Goal: Obtain resource: Download file/media

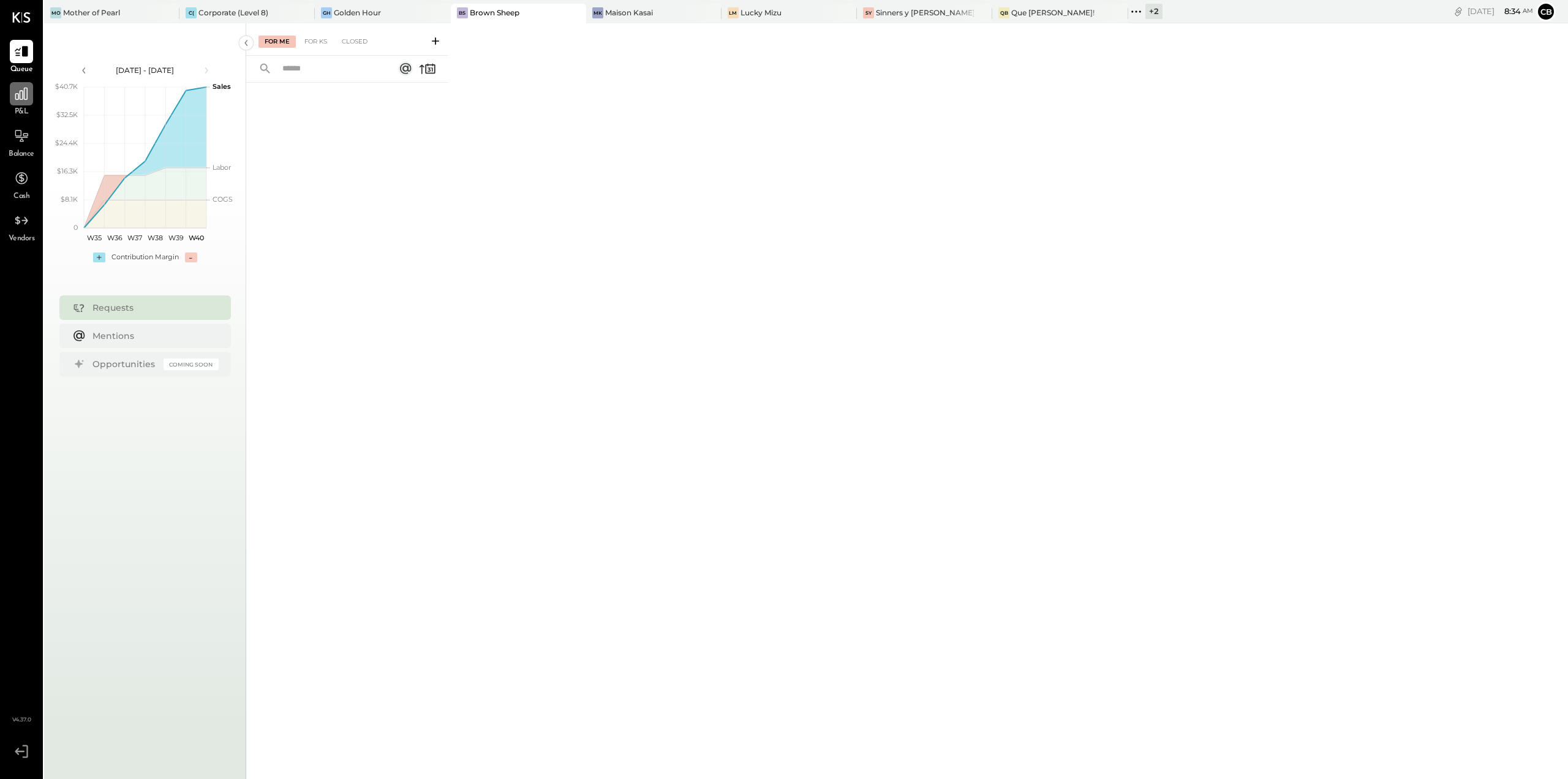
click at [28, 103] on div at bounding box center [21, 93] width 23 height 23
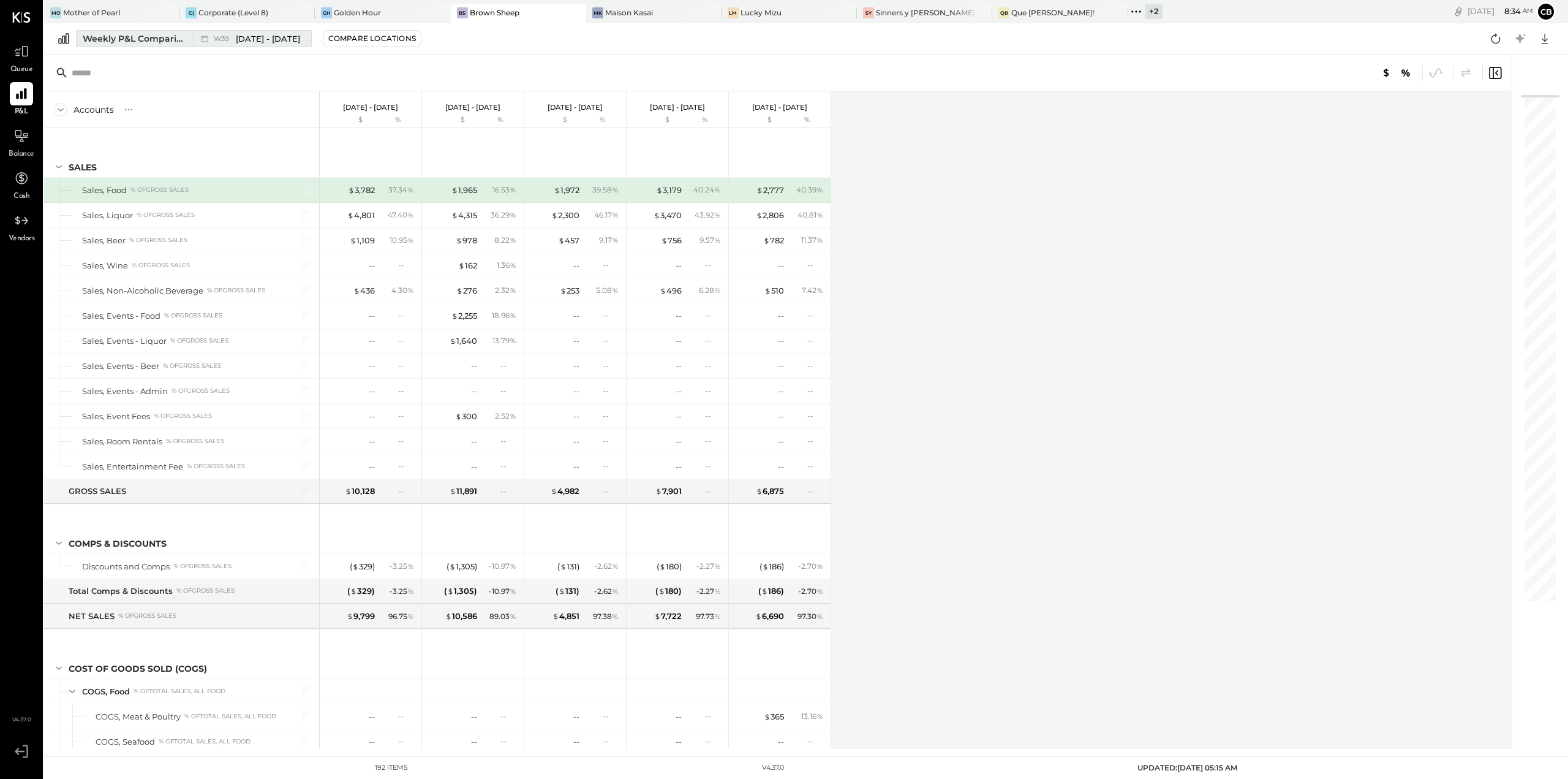
click at [180, 35] on div "Weekly P&L Comparison" at bounding box center [134, 38] width 103 height 12
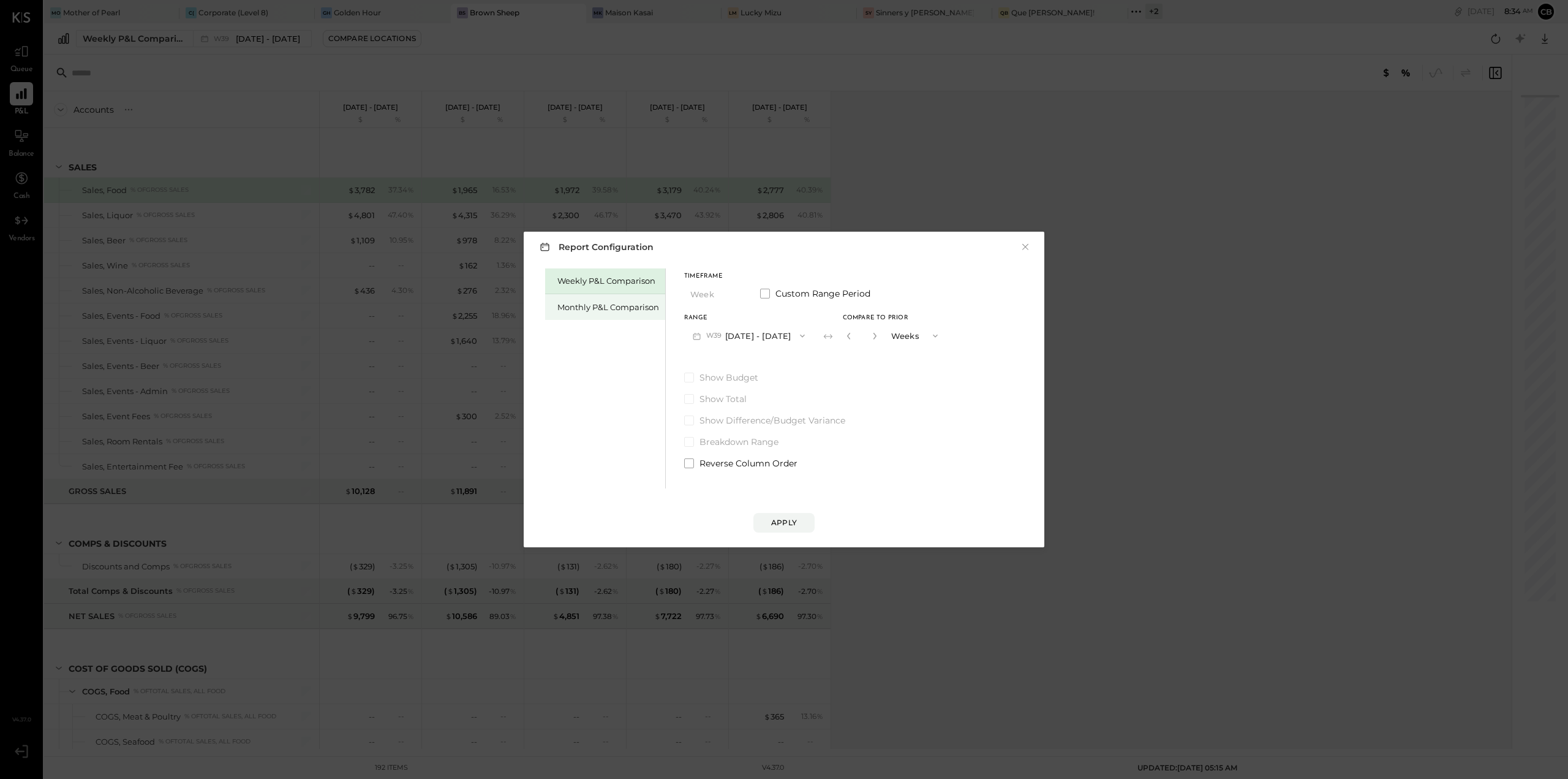
click at [597, 302] on div "Monthly P&L Comparison" at bounding box center [609, 307] width 102 height 12
click at [691, 376] on span at bounding box center [689, 377] width 10 height 10
click at [767, 332] on button "M09 [DATE] - [DATE]" at bounding box center [748, 335] width 129 height 22
click at [756, 480] on span "[DATE] - [DATE]" at bounding box center [742, 481] width 58 height 10
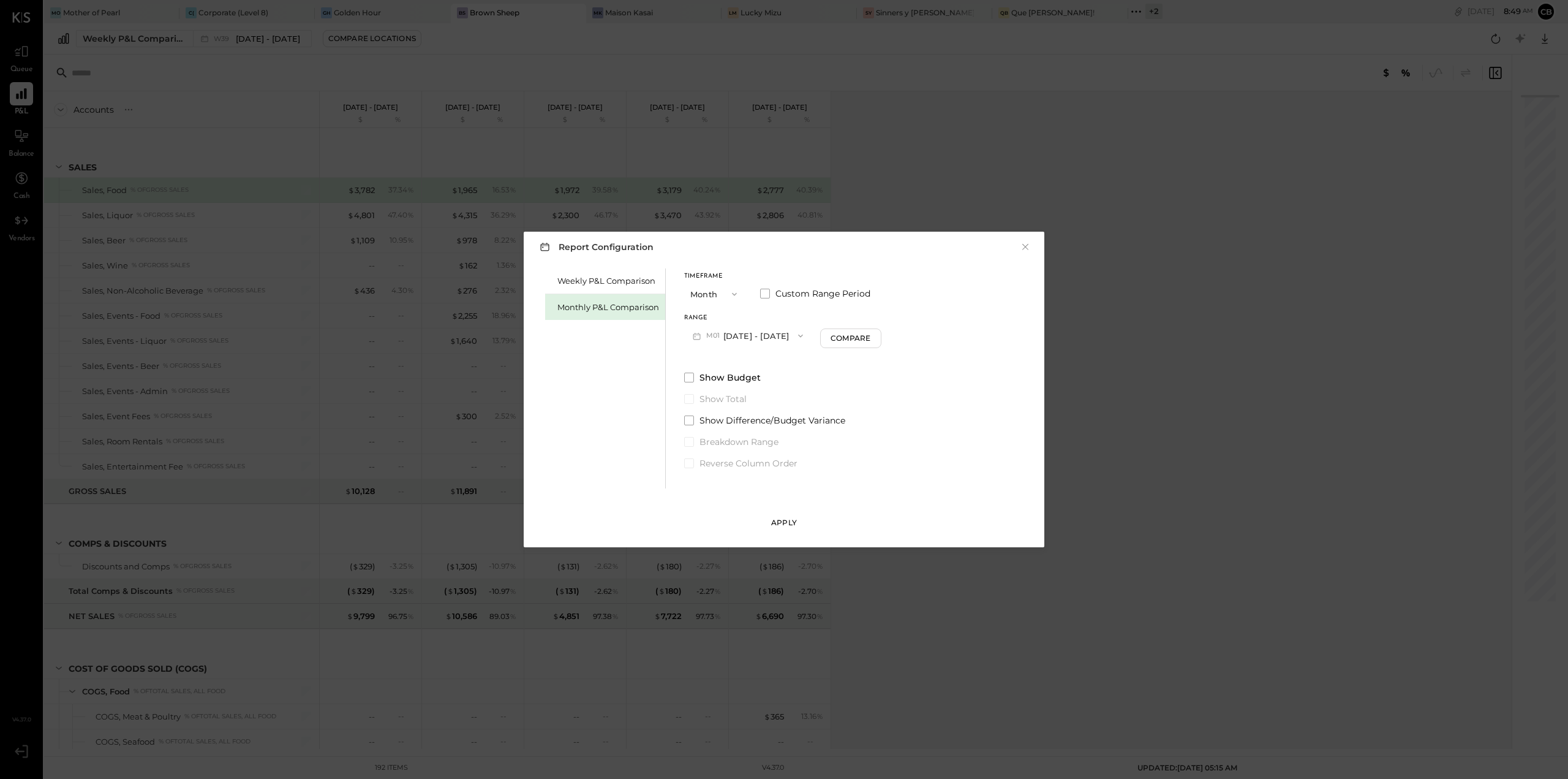
click at [783, 524] on div "Apply" at bounding box center [784, 522] width 26 height 10
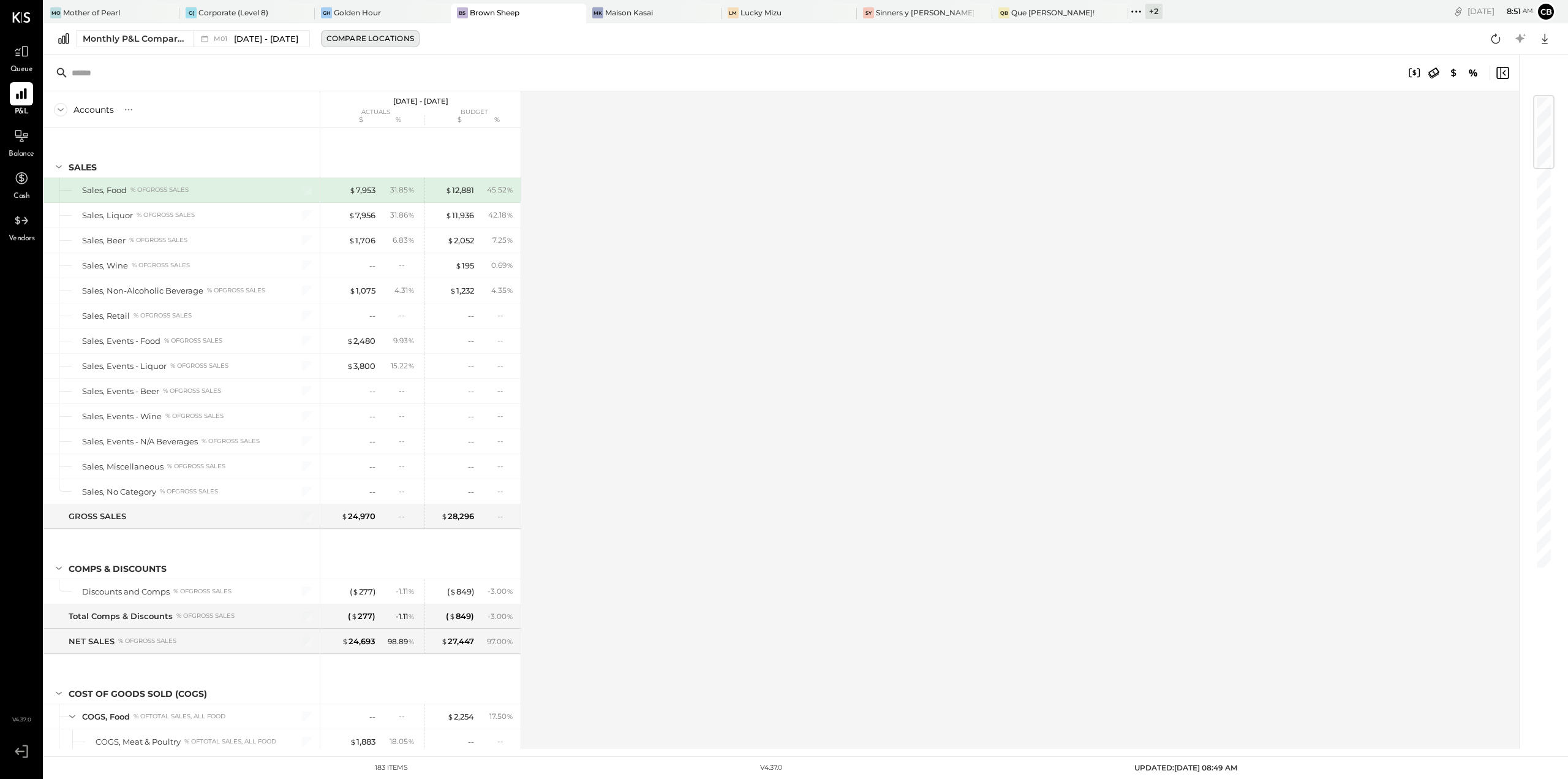
click at [372, 40] on div "Compare Locations" at bounding box center [370, 38] width 87 height 10
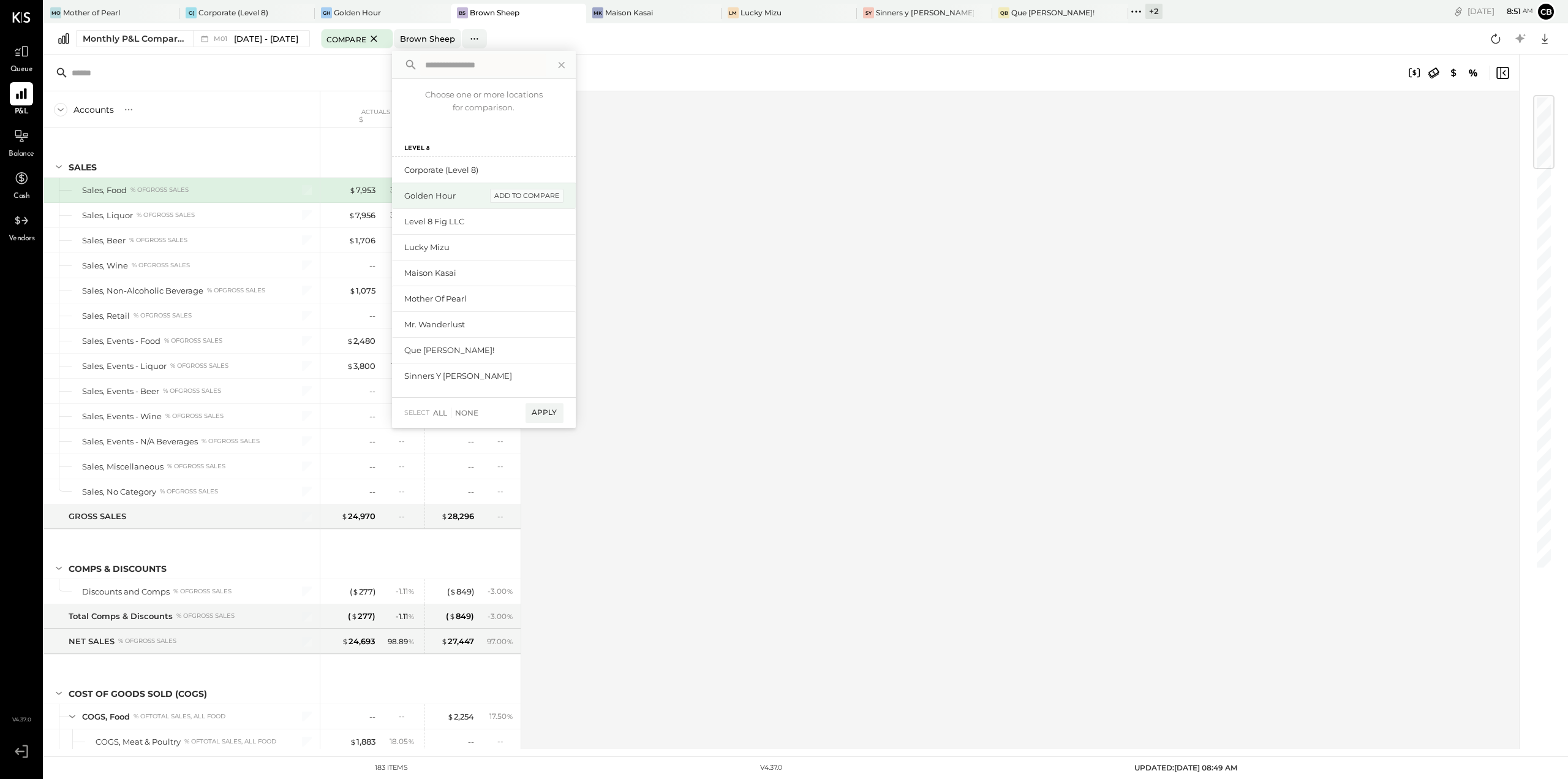
click at [520, 200] on div "add to compare" at bounding box center [526, 196] width 73 height 15
click at [512, 237] on div "add to compare" at bounding box center [526, 237] width 73 height 15
click at [510, 266] on div "add to compare" at bounding box center [526, 267] width 73 height 15
click at [509, 300] on div "add to compare" at bounding box center [526, 298] width 73 height 15
click at [508, 325] on div "add to compare" at bounding box center [526, 329] width 73 height 15
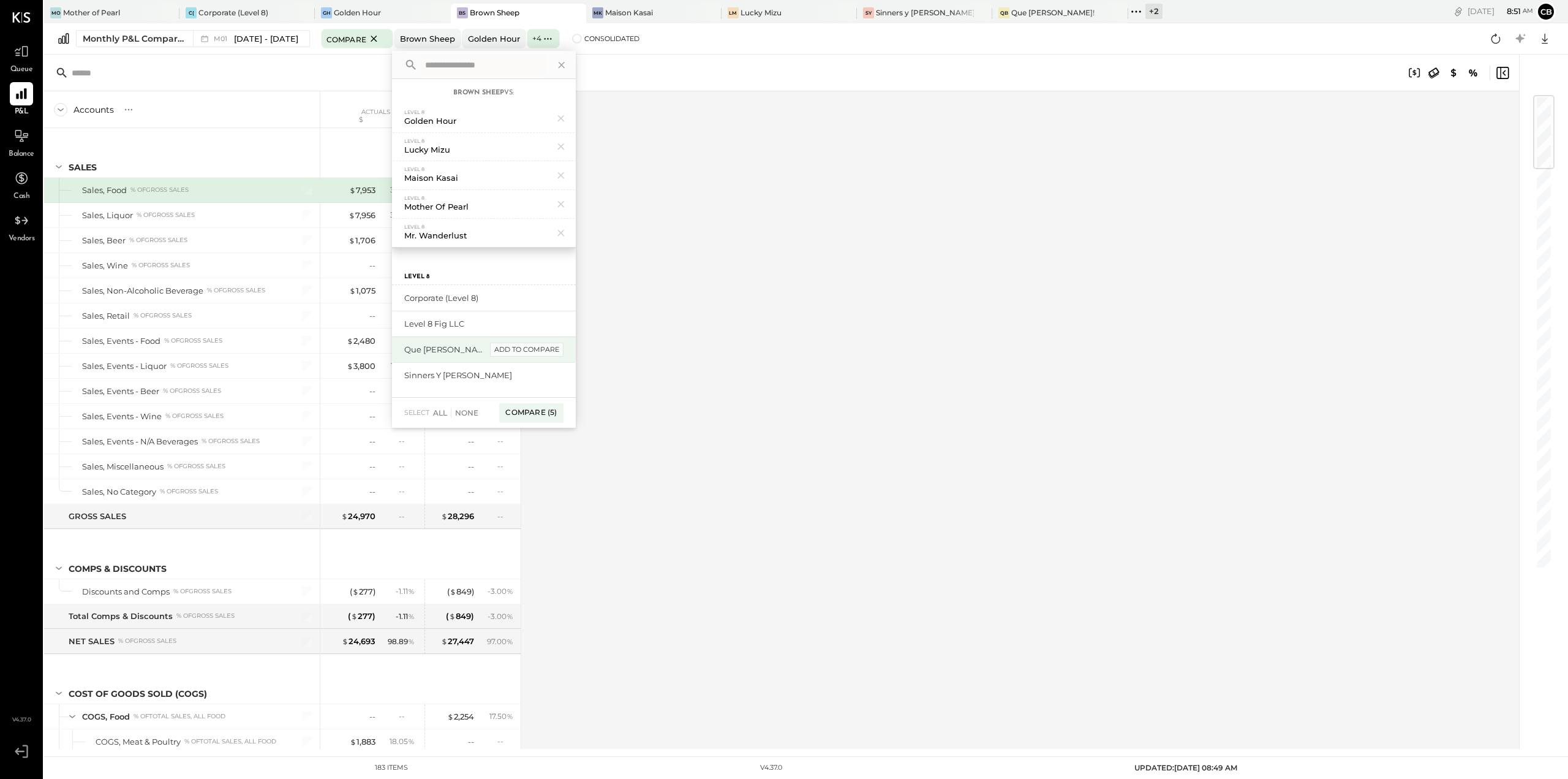
click at [502, 348] on div "add to compare" at bounding box center [526, 350] width 73 height 15
click at [510, 350] on div "add to compare" at bounding box center [526, 350] width 73 height 15
click at [529, 363] on div "Compare (7)" at bounding box center [531, 364] width 64 height 19
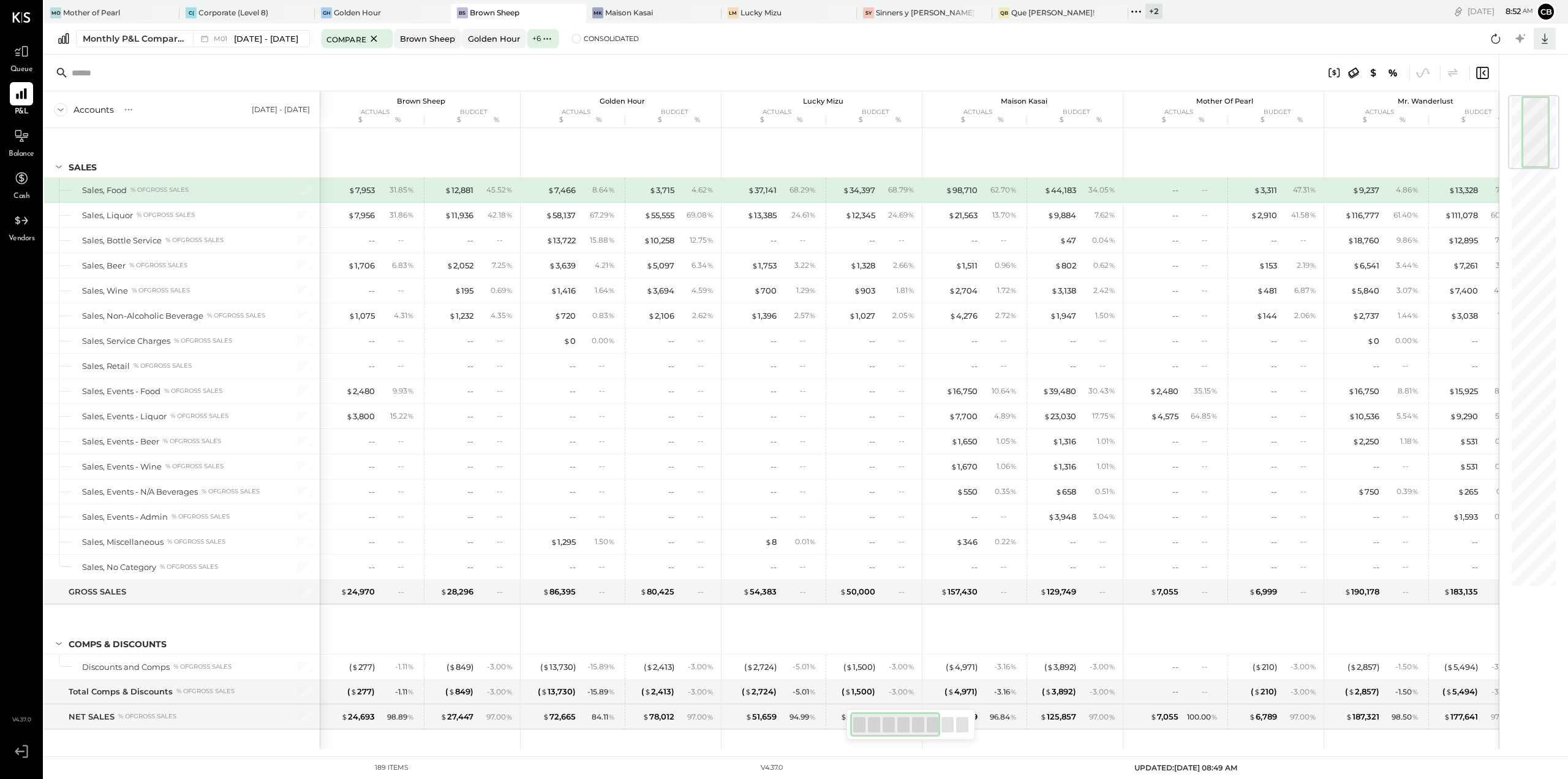
click at [1547, 36] on icon at bounding box center [1545, 38] width 16 height 16
click at [1502, 105] on div "Excel" at bounding box center [1508, 110] width 98 height 26
click at [250, 43] on span "[DATE] - [DATE]" at bounding box center [266, 39] width 64 height 12
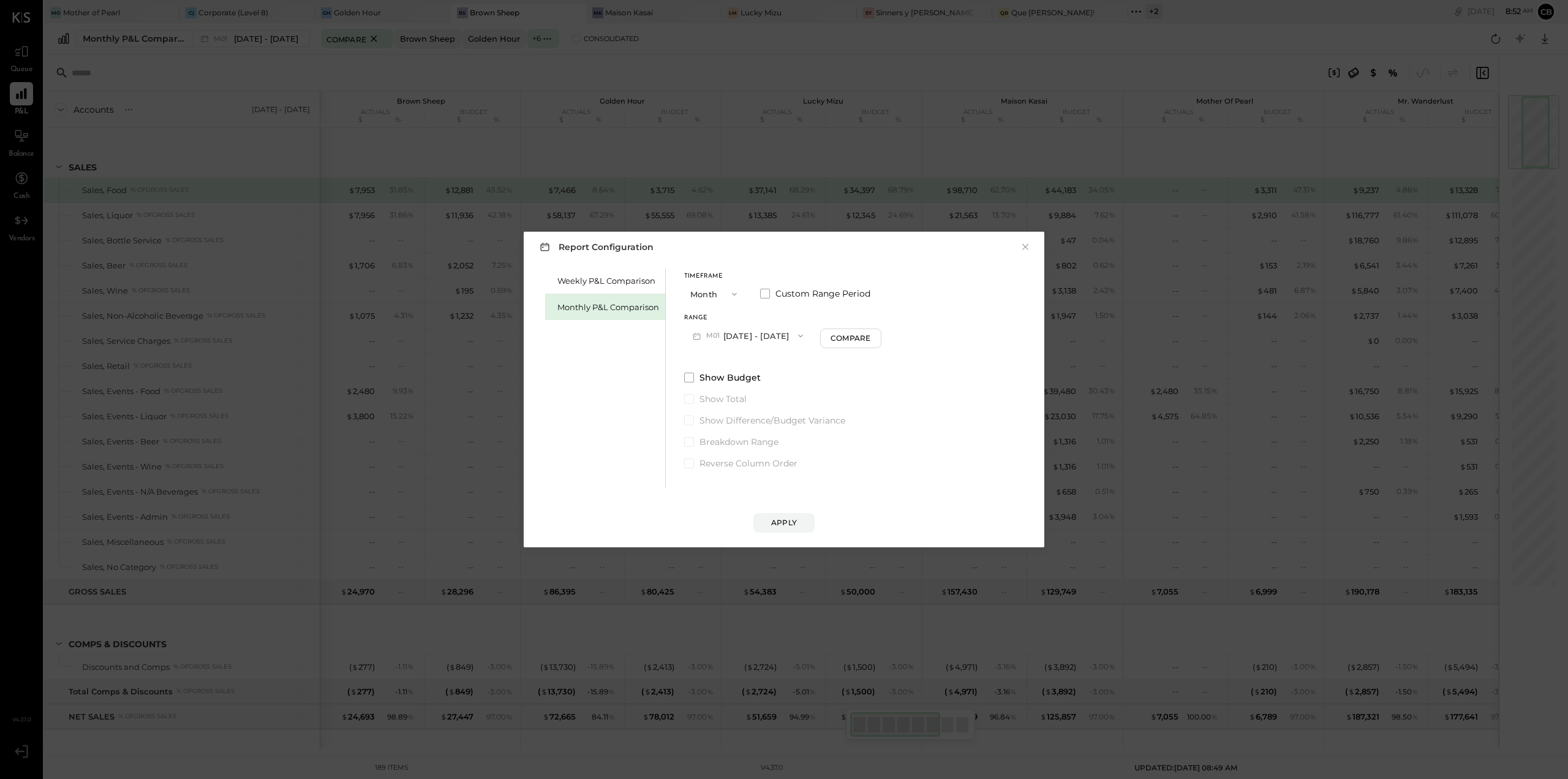
click at [736, 339] on button "M01 [DATE] - [DATE]" at bounding box center [747, 335] width 127 height 22
click at [768, 514] on span "[DATE] - [DATE]" at bounding box center [744, 517] width 58 height 10
click at [769, 516] on button "Apply" at bounding box center [784, 522] width 61 height 19
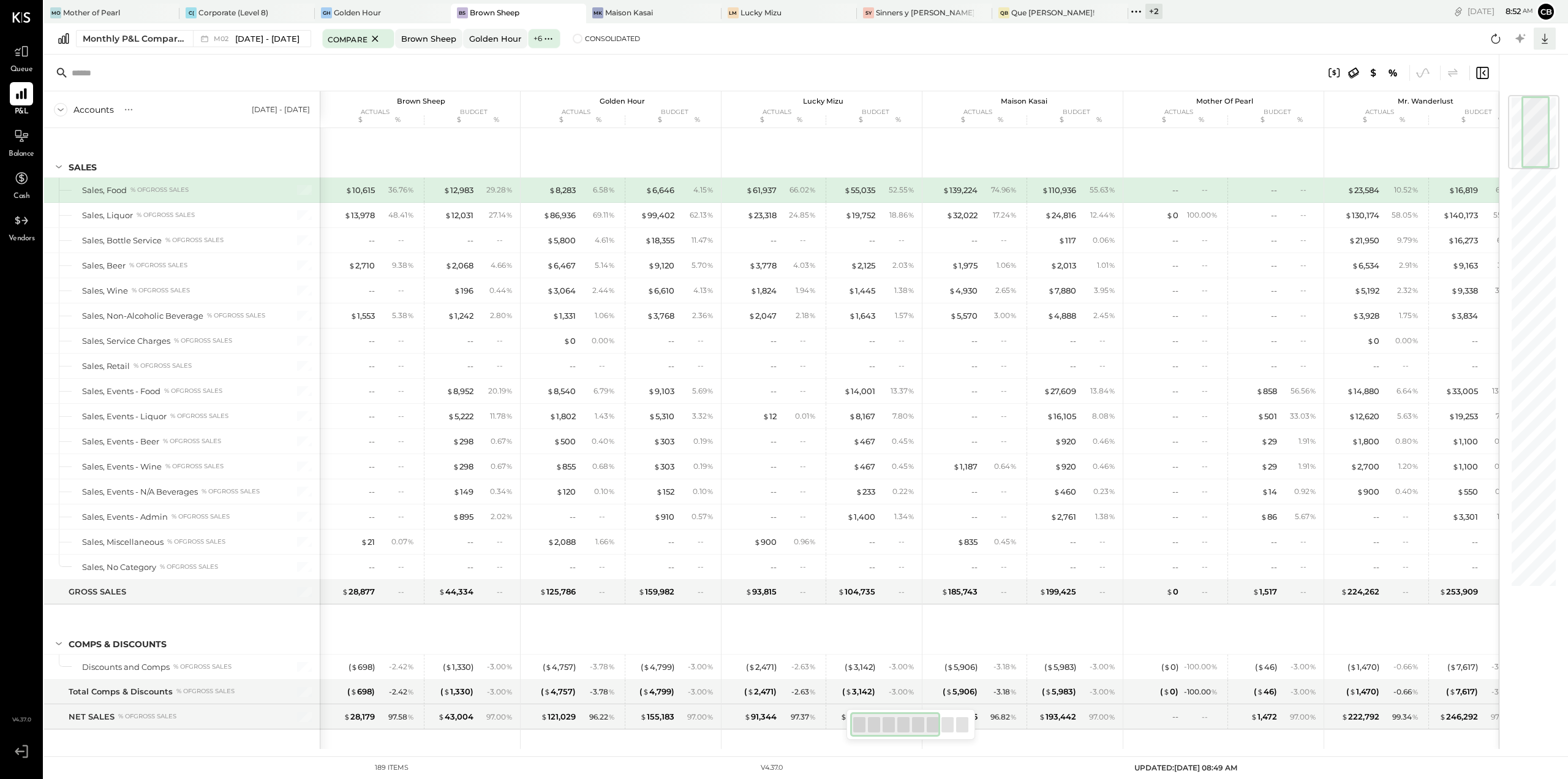
click at [1545, 34] on icon at bounding box center [1545, 38] width 6 height 10
click at [1509, 108] on div "Excel" at bounding box center [1508, 110] width 98 height 26
click at [253, 37] on span "[DATE] - [DATE]" at bounding box center [266, 39] width 64 height 12
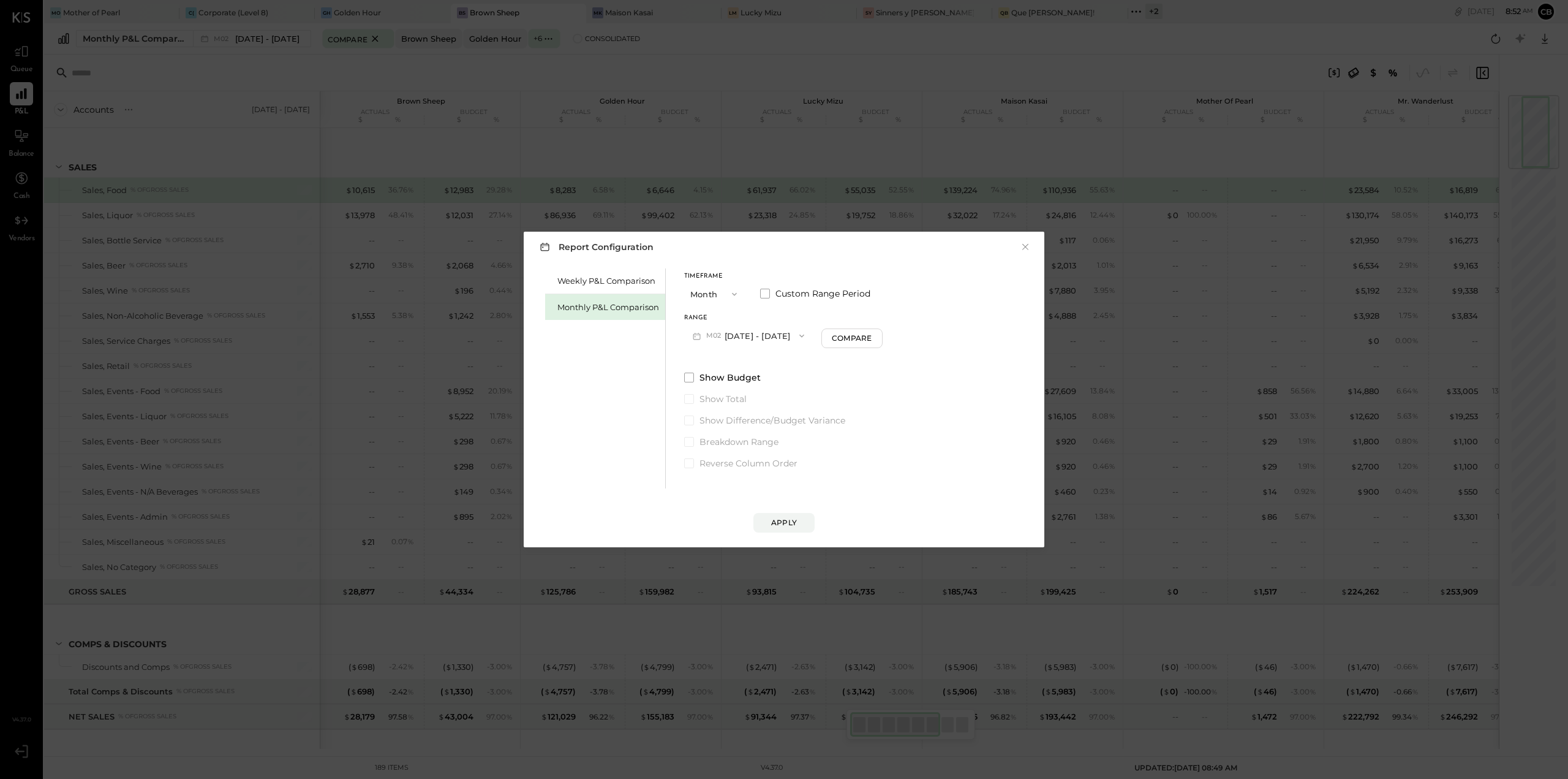
click at [722, 330] on button "M02 [DATE] - [DATE]" at bounding box center [748, 335] width 129 height 22
click at [727, 485] on div "M03 [DATE] - [DATE]" at bounding box center [755, 492] width 139 height 26
click at [781, 520] on div "Apply" at bounding box center [784, 522] width 26 height 10
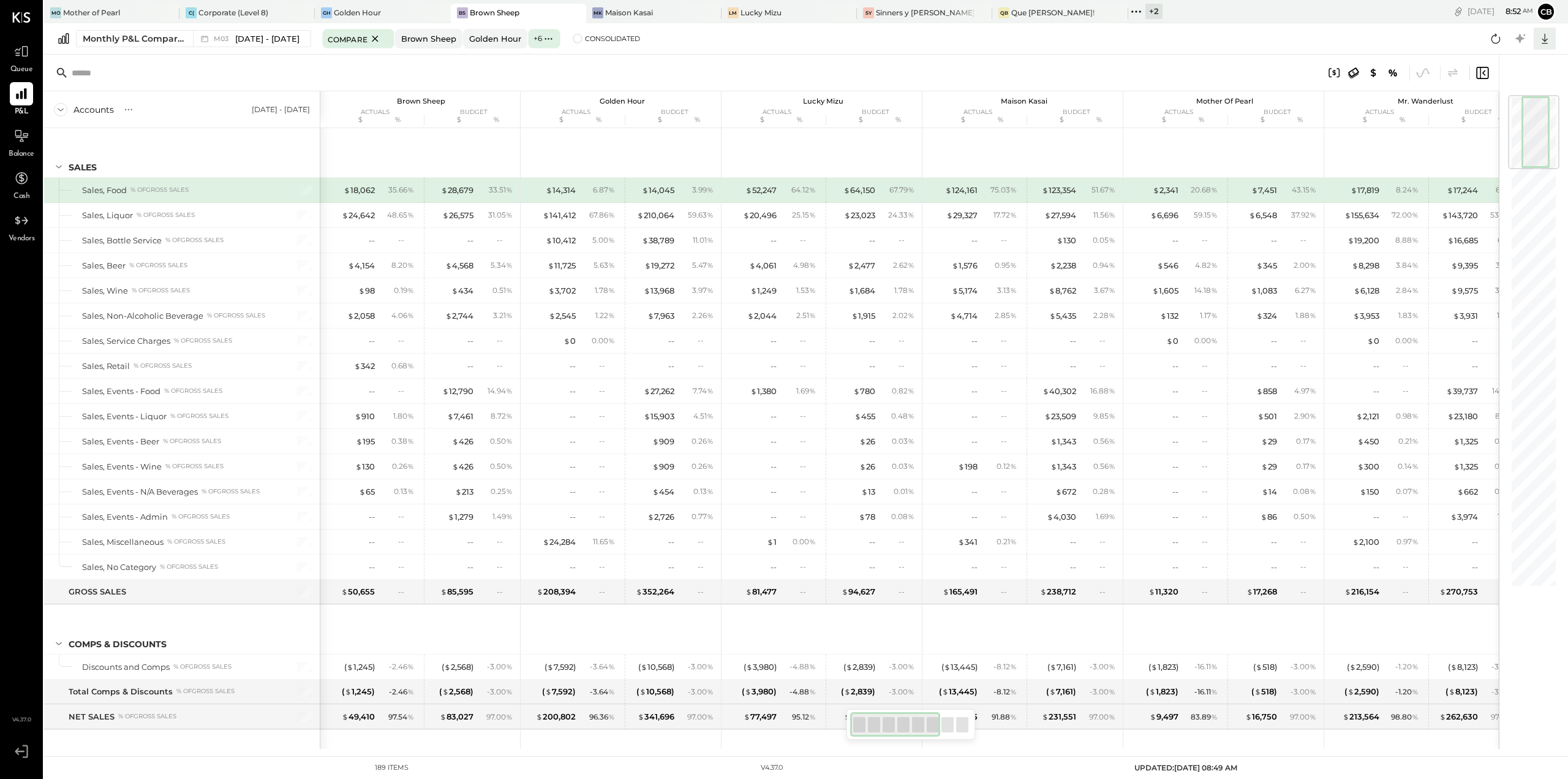
click at [1542, 43] on icon at bounding box center [1545, 38] width 16 height 16
click at [1485, 113] on div "Excel" at bounding box center [1508, 110] width 98 height 26
click at [280, 41] on span "[DATE] - [DATE]" at bounding box center [266, 39] width 64 height 12
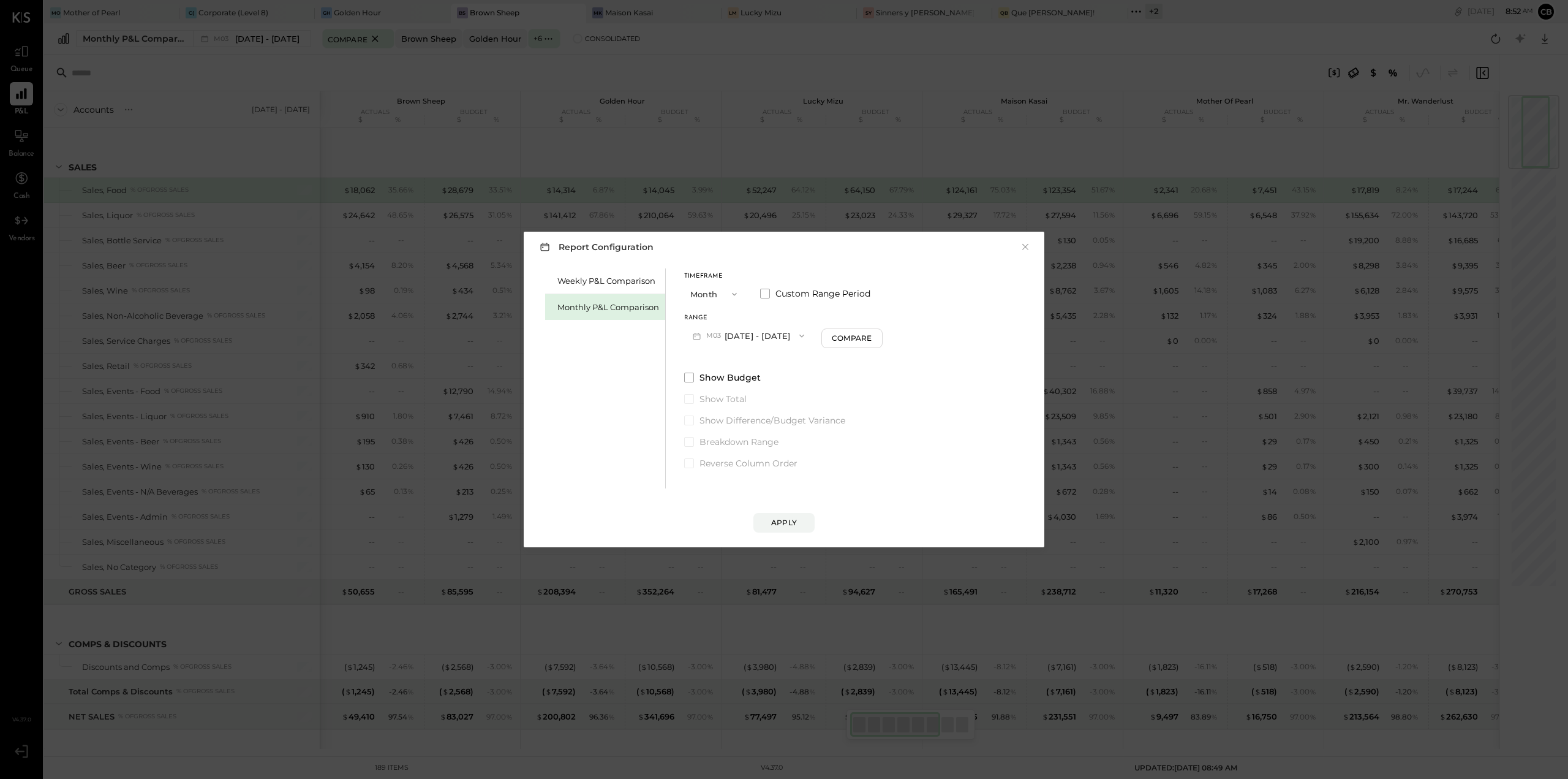
click at [758, 335] on button "M03 [DATE] - [DATE]" at bounding box center [748, 335] width 129 height 22
click at [746, 462] on span "[DATE] - [DATE]" at bounding box center [744, 465] width 58 height 10
click at [788, 518] on div "Apply" at bounding box center [784, 522] width 26 height 10
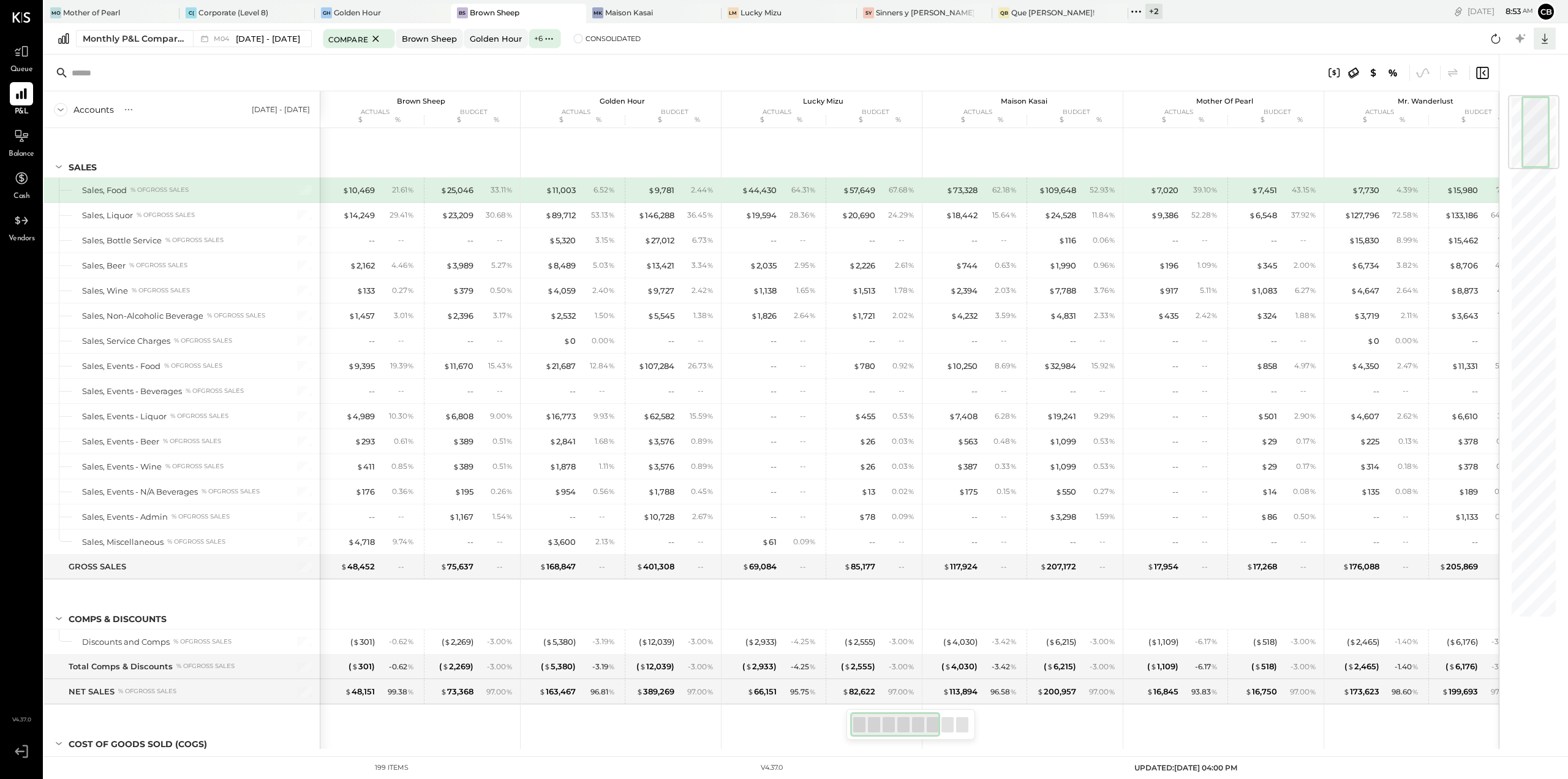
click at [1549, 45] on icon at bounding box center [1545, 38] width 16 height 16
click at [1482, 109] on div "Excel" at bounding box center [1508, 110] width 98 height 26
click at [292, 36] on span "[DATE] - [DATE]" at bounding box center [267, 39] width 64 height 12
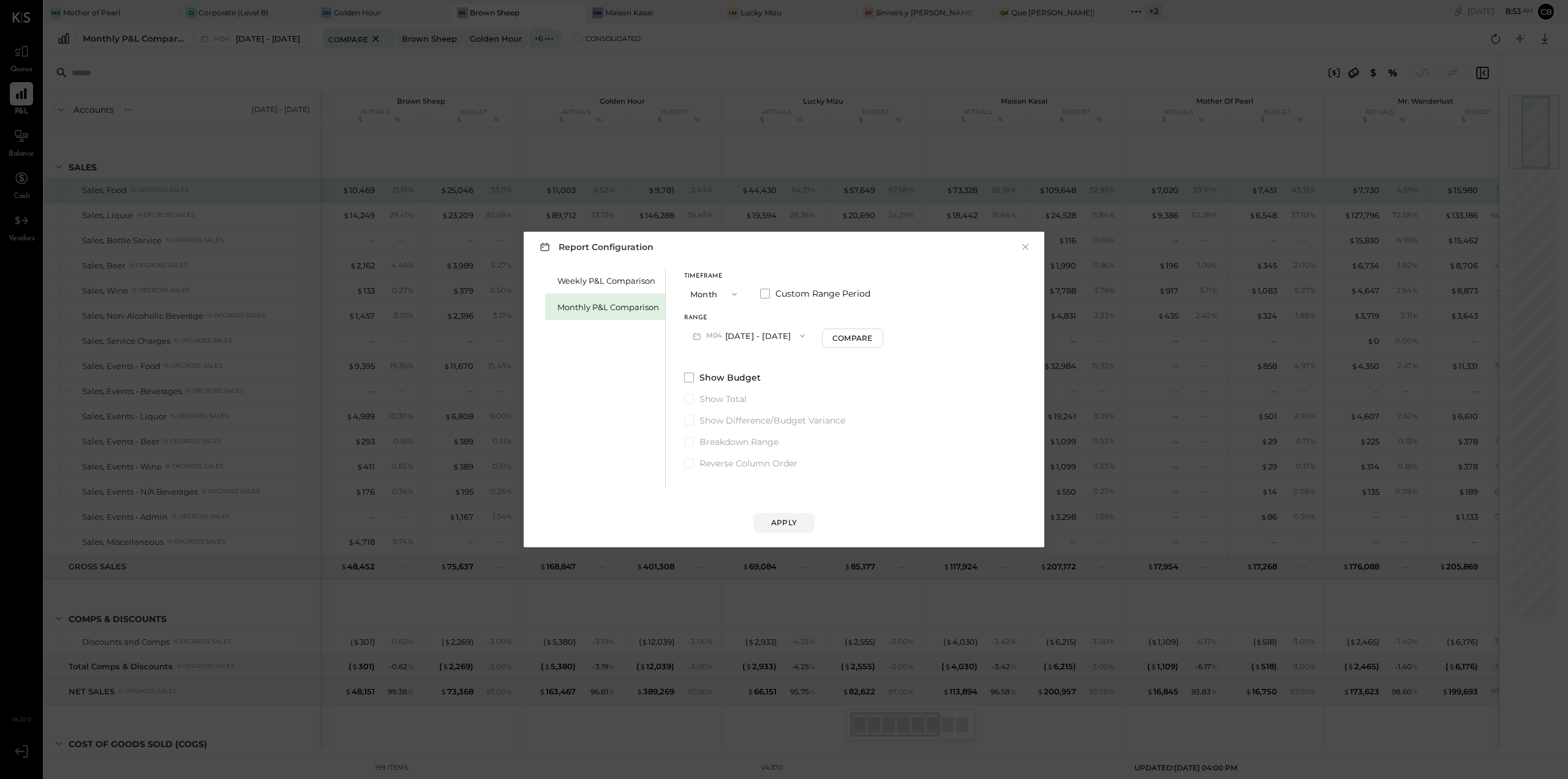
click at [744, 336] on button "M04 [DATE] - [DATE]" at bounding box center [748, 335] width 129 height 22
click at [745, 437] on span "[DATE] - [DATE]" at bounding box center [744, 440] width 58 height 10
click at [790, 519] on div "Apply" at bounding box center [784, 522] width 26 height 10
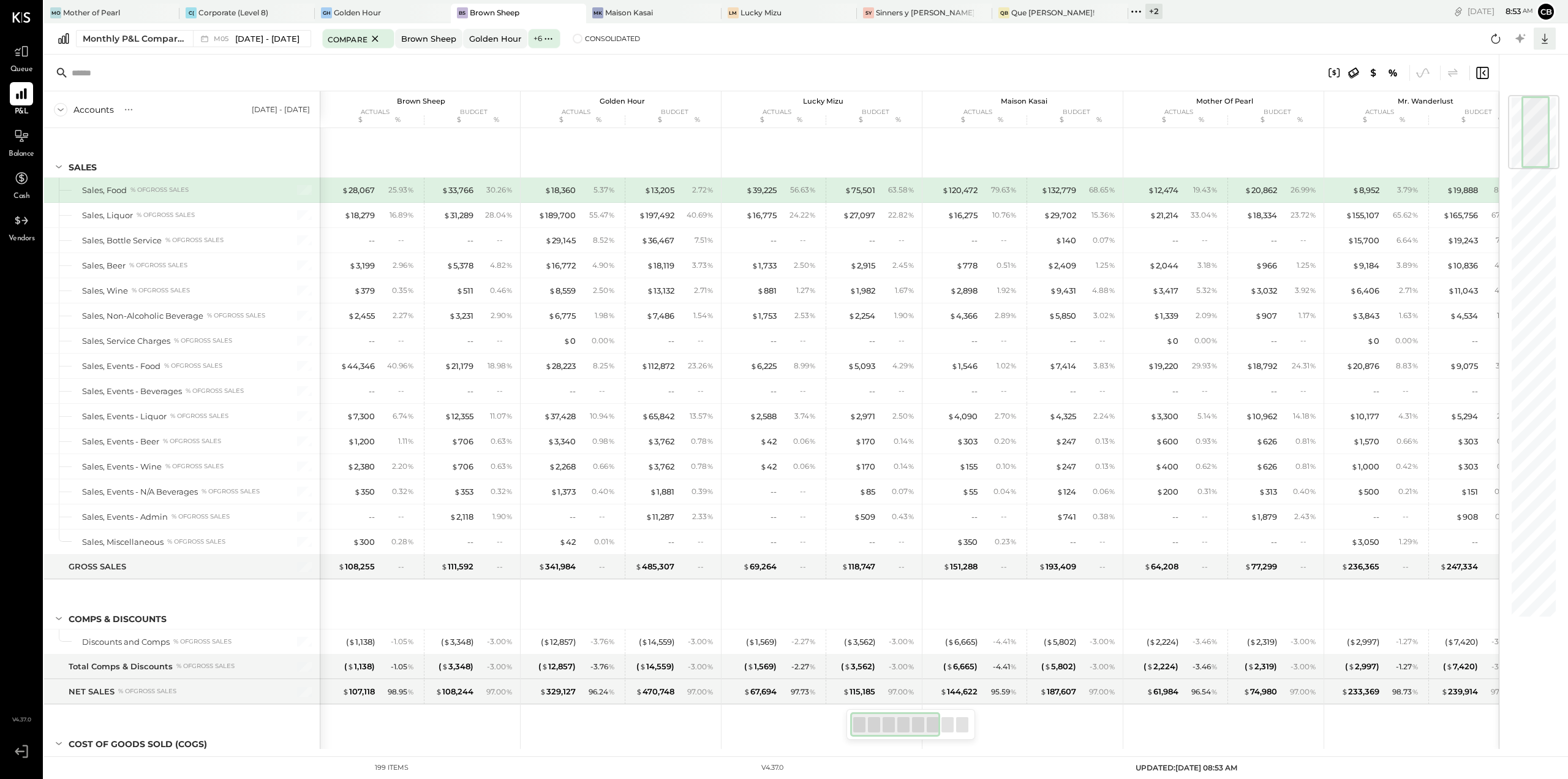
click at [1551, 44] on icon at bounding box center [1545, 38] width 16 height 16
click at [1484, 115] on div "Excel" at bounding box center [1508, 110] width 98 height 26
click at [270, 38] on span "[DATE] - [DATE]" at bounding box center [266, 39] width 64 height 12
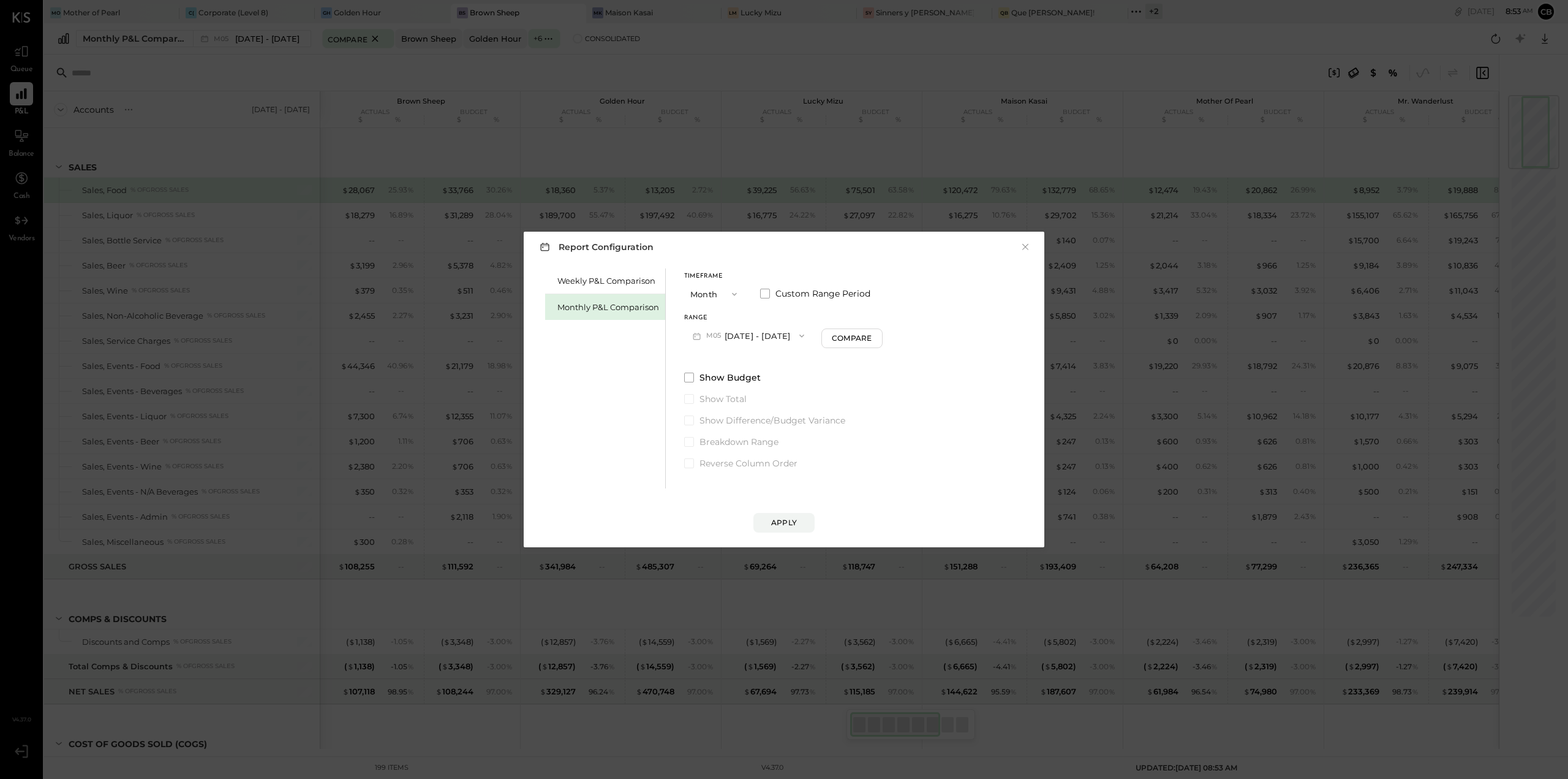
click at [745, 337] on button "M05 [DATE] - [DATE]" at bounding box center [748, 335] width 129 height 22
click at [747, 407] on div "M06 [DATE] - [DATE]" at bounding box center [755, 415] width 139 height 26
click at [786, 525] on div "Apply" at bounding box center [784, 522] width 26 height 10
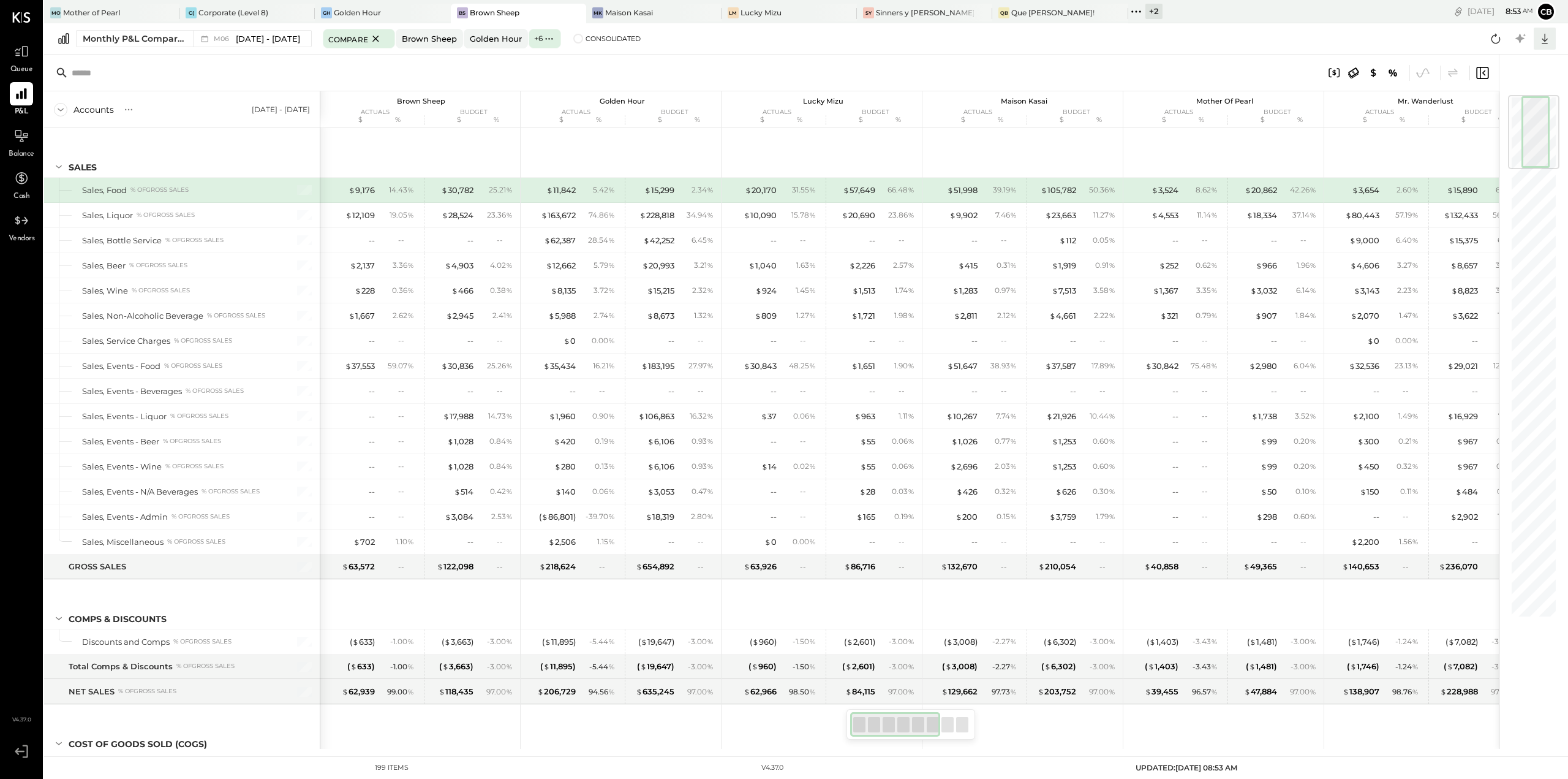
click at [1540, 45] on icon at bounding box center [1545, 38] width 16 height 16
click at [1487, 106] on div "Excel" at bounding box center [1508, 110] width 98 height 26
